Goal: Task Accomplishment & Management: Manage account settings

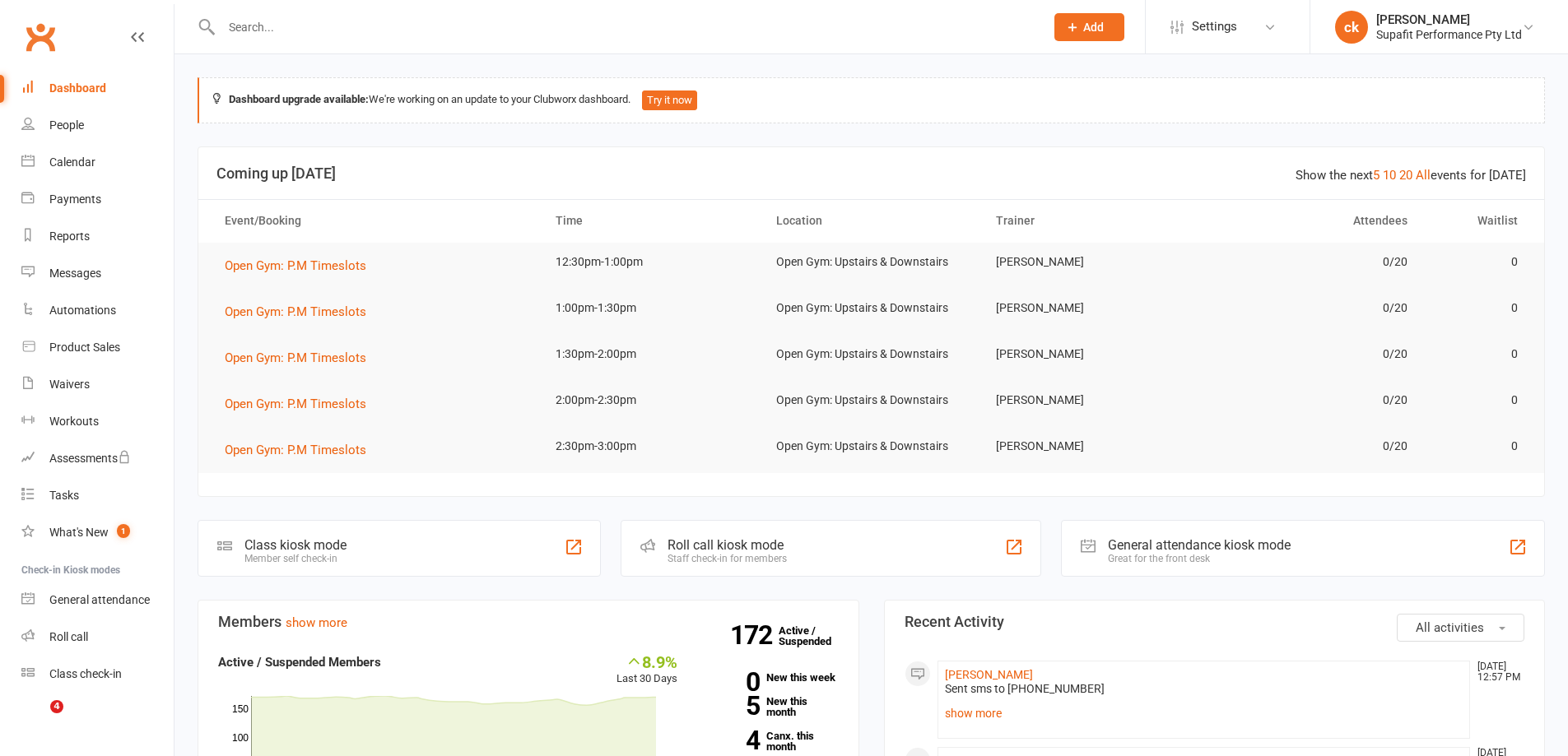
click at [302, 29] on input "text" at bounding box center [624, 27] width 816 height 23
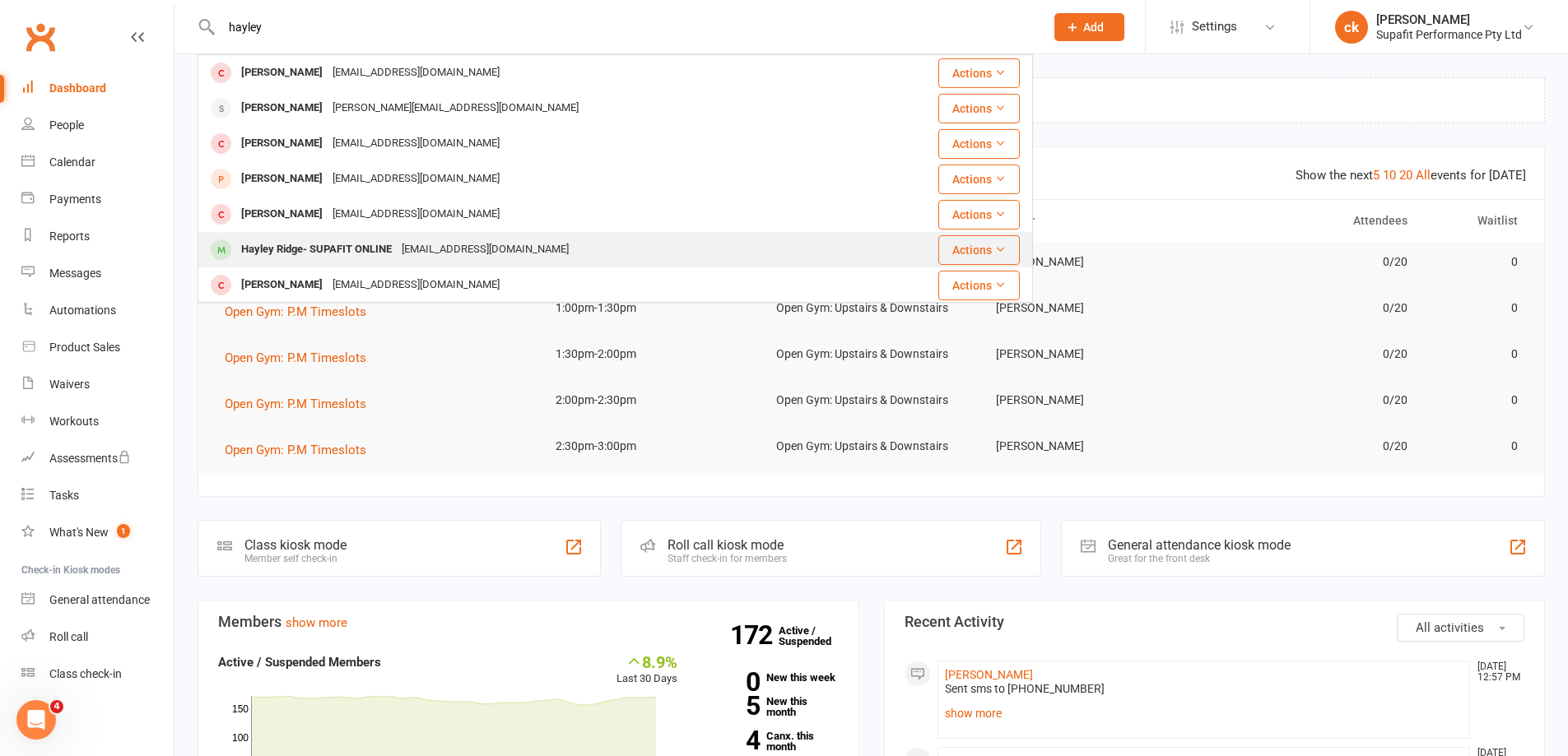
type input "hayley"
click at [283, 246] on div "Hayley Ridge- SUPAFIT ONLINE" at bounding box center [316, 250] width 161 height 24
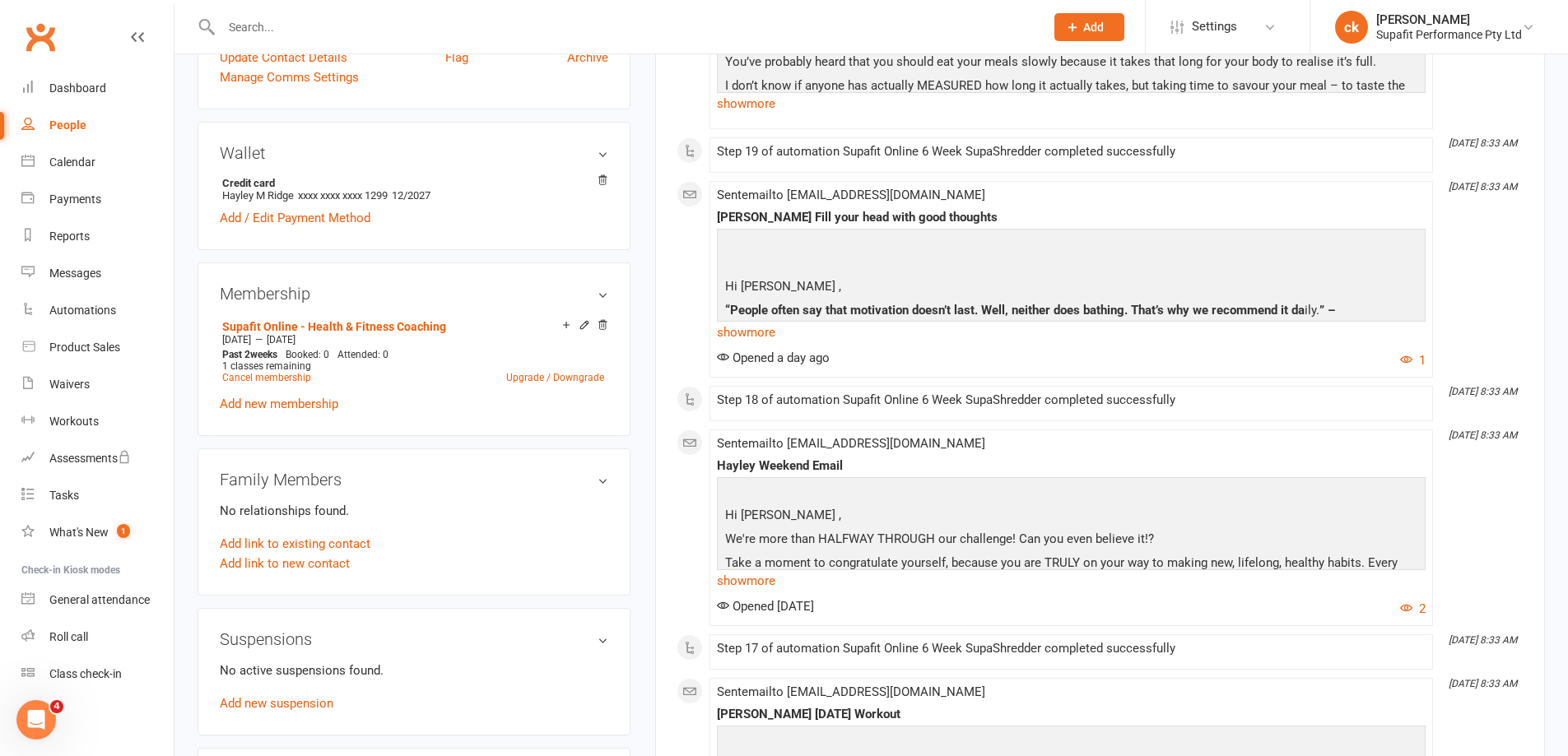
scroll to position [576, 0]
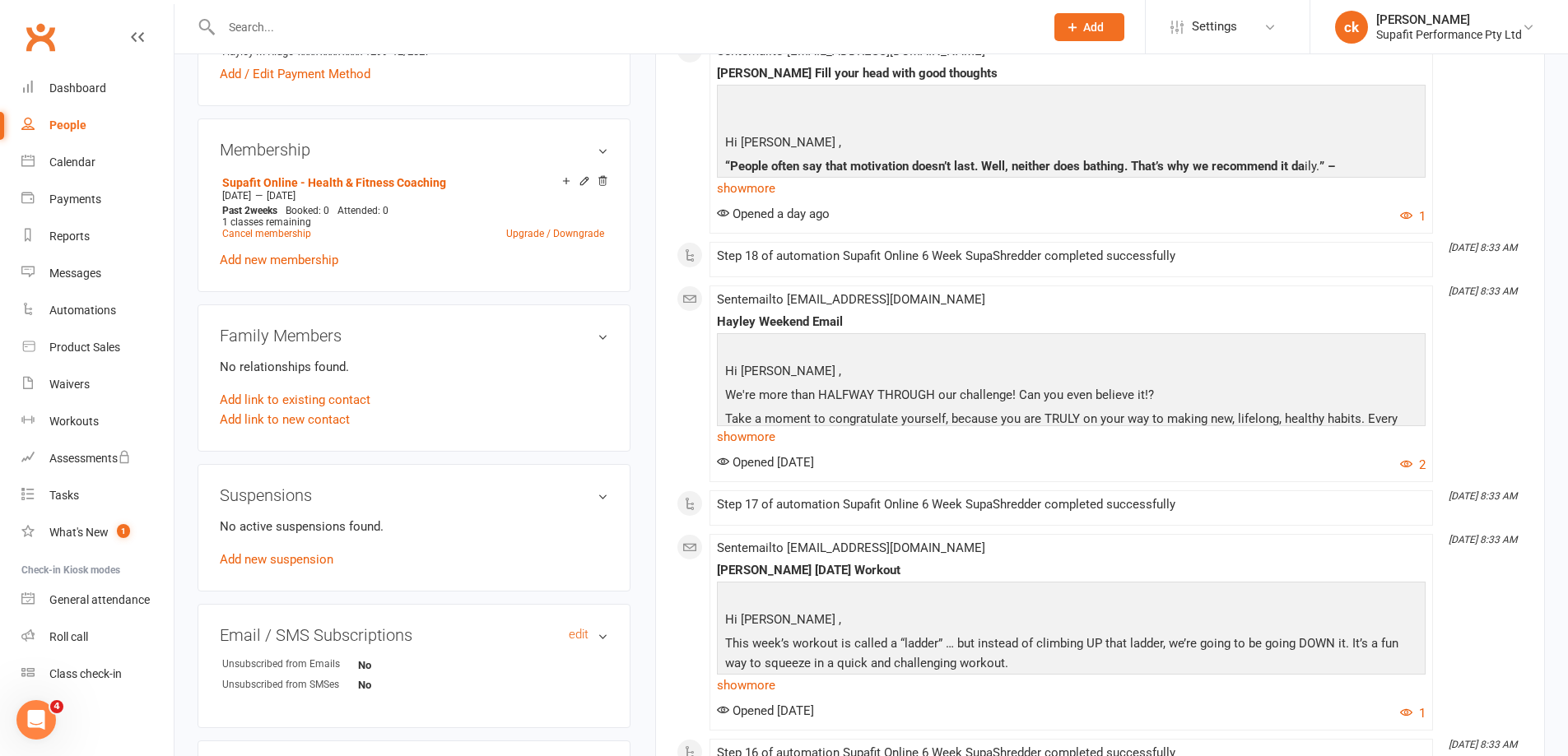
click at [607, 636] on h3 "Email / SMS Subscriptions edit" at bounding box center [414, 635] width 389 height 19
click at [602, 636] on h3 "Email / SMS Subscriptions edit" at bounding box center [414, 635] width 389 height 19
click at [585, 635] on link "edit" at bounding box center [578, 634] width 19 height 14
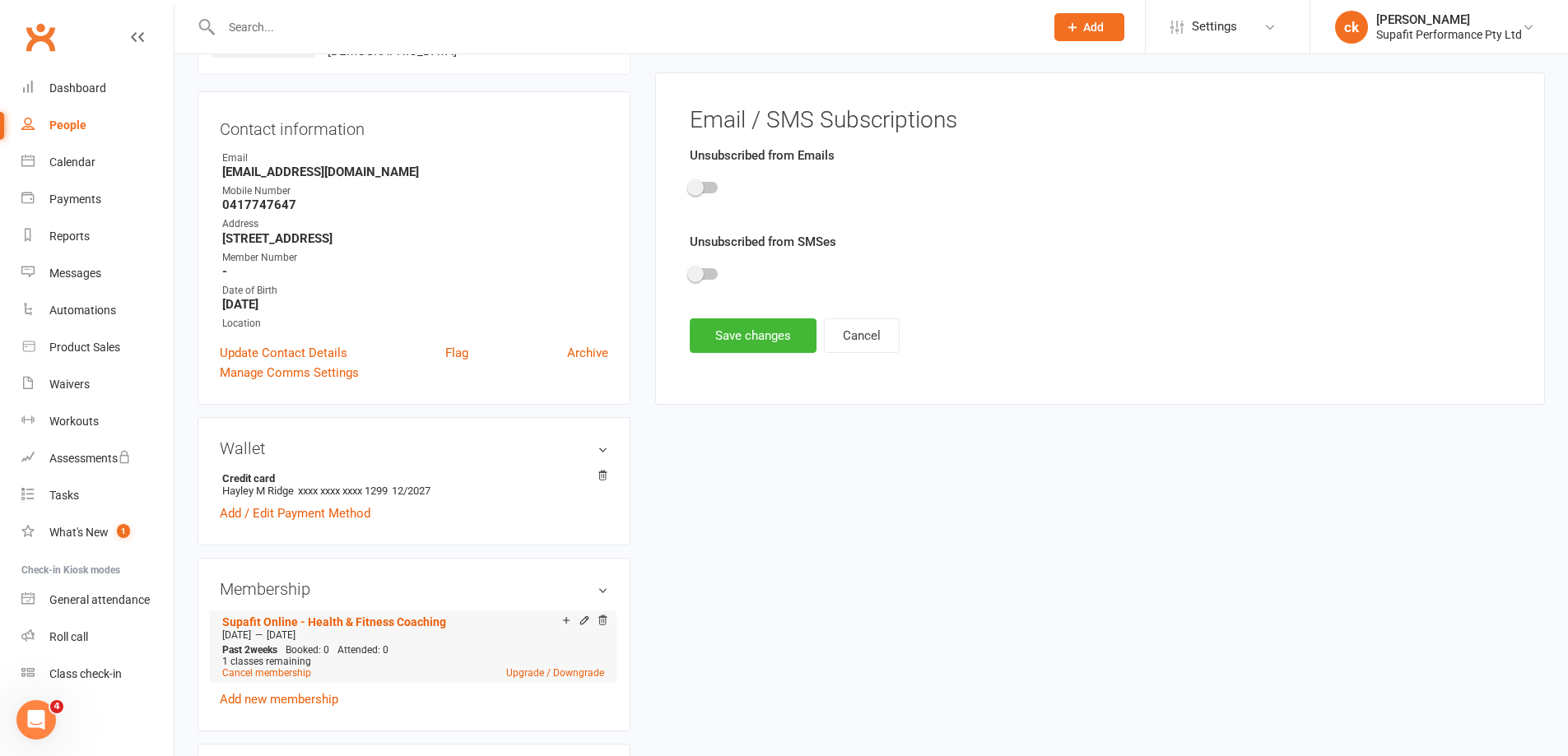
scroll to position [127, 0]
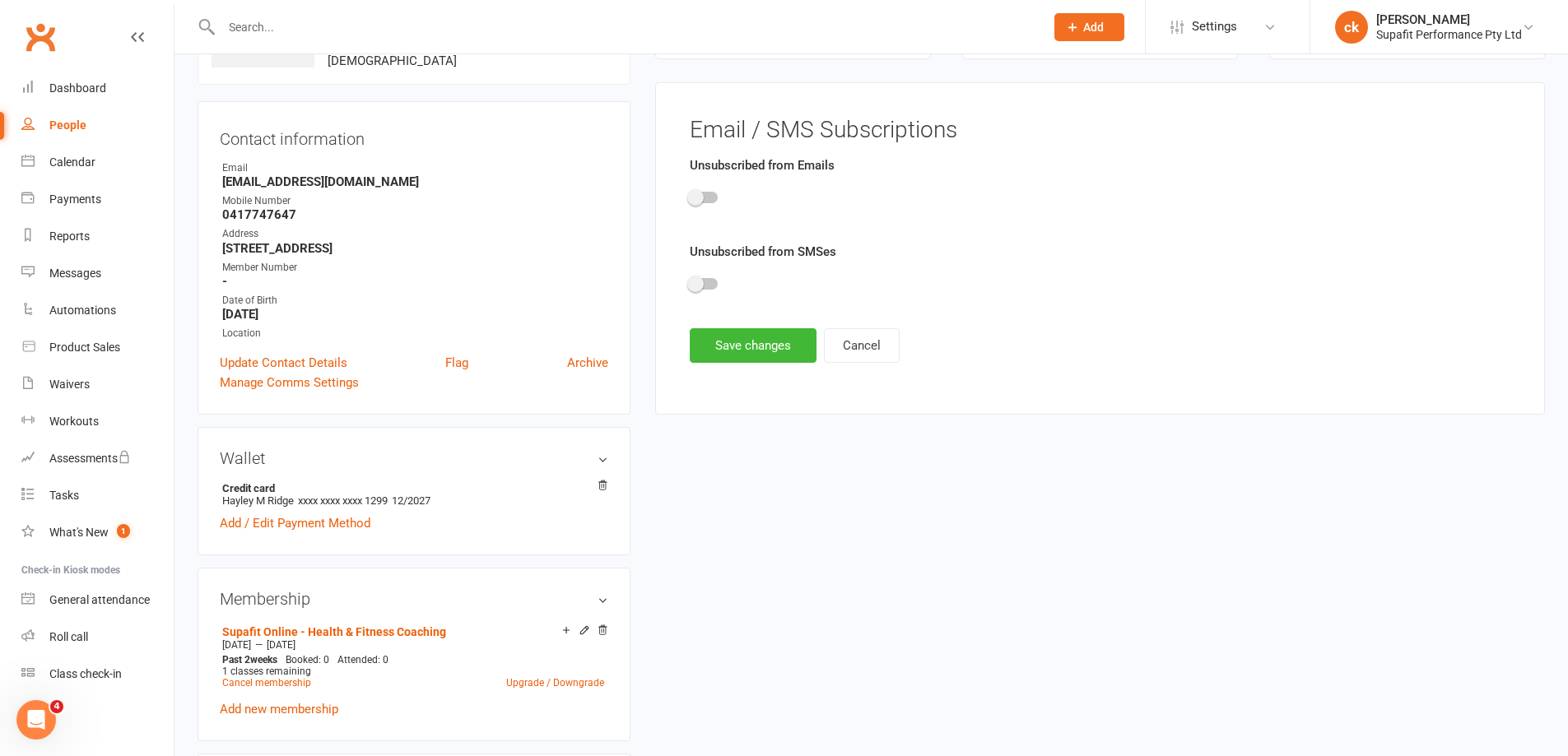
drag, startPoint x: 692, startPoint y: 199, endPoint x: 771, endPoint y: 276, distance: 110.3
click at [701, 204] on div at bounding box center [1099, 200] width 820 height 37
click at [696, 197] on span at bounding box center [696, 198] width 17 height 17
click at [689, 195] on input "checkbox" at bounding box center [689, 195] width 0 height 0
click at [760, 351] on button "Save changes" at bounding box center [752, 345] width 127 height 34
